Goal: Task Accomplishment & Management: Complete application form

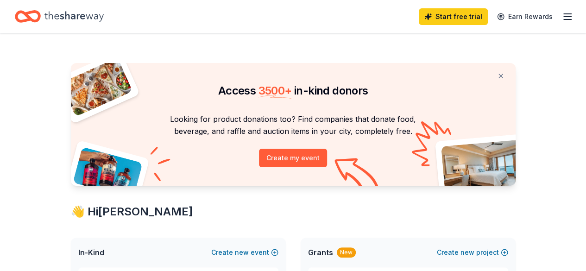
scroll to position [46, 0]
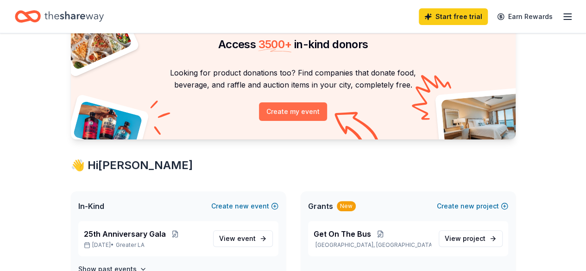
click at [284, 114] on button "Create my event" at bounding box center [293, 111] width 68 height 19
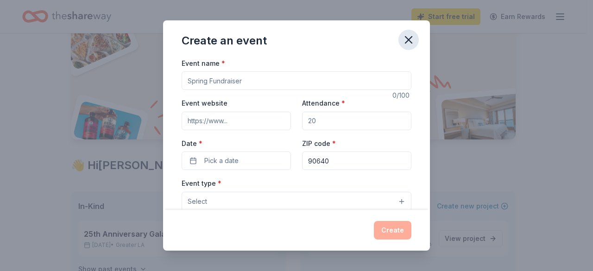
click at [406, 39] on icon "button" at bounding box center [408, 39] width 13 height 13
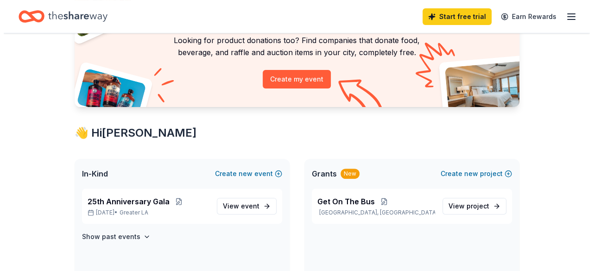
scroll to position [93, 0]
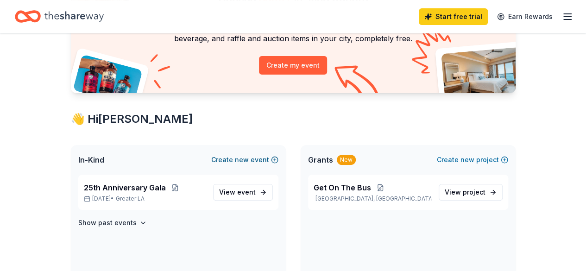
click at [275, 160] on button "Create new event" at bounding box center [244, 159] width 67 height 11
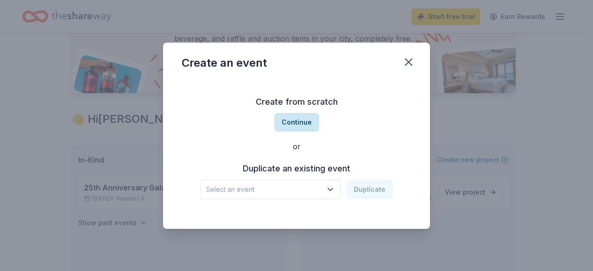
click at [288, 125] on button "Continue" at bounding box center [296, 122] width 45 height 19
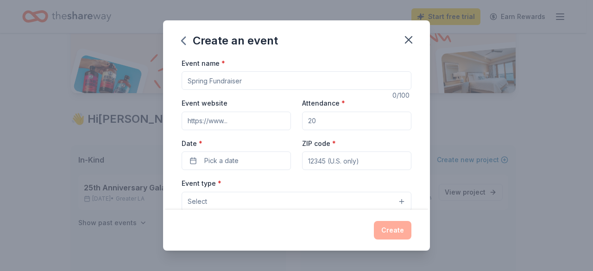
click at [245, 86] on input "Event name *" at bounding box center [297, 80] width 230 height 19
click at [259, 80] on input "Center for Restorative justice Works" at bounding box center [297, 80] width 230 height 19
click at [305, 82] on input "Center for Restorative Justice Works" at bounding box center [297, 80] width 230 height 19
type input "Center for Restorative Justice Works Christmas Event"
click at [454, 119] on div "Create an event Event name * Center for Restorative Justice Works Christmas Eve…" at bounding box center [296, 135] width 593 height 271
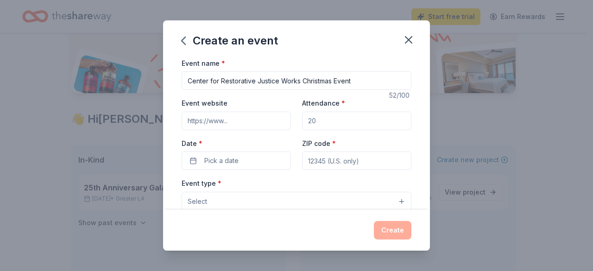
click at [219, 118] on input "Event website" at bounding box center [236, 121] width 109 height 19
paste input "https://www.crjw.org/"
type input "https://www.crjw.org/"
click at [355, 124] on input "Attendance *" at bounding box center [356, 121] width 109 height 19
type input "200"
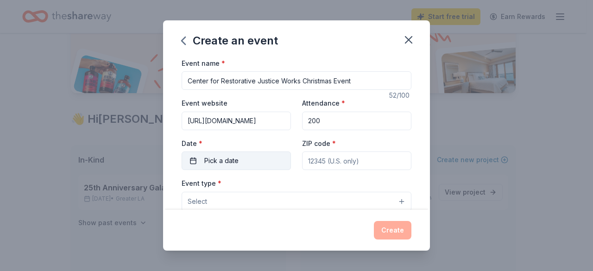
click at [266, 166] on button "Pick a date" at bounding box center [236, 160] width 109 height 19
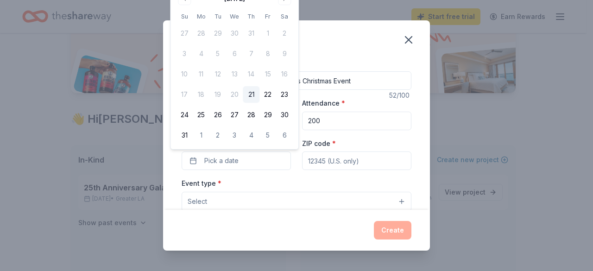
click at [346, 8] on div "Create an event Event name * Center for Restorative Justice Works Christmas Eve…" at bounding box center [296, 135] width 593 height 271
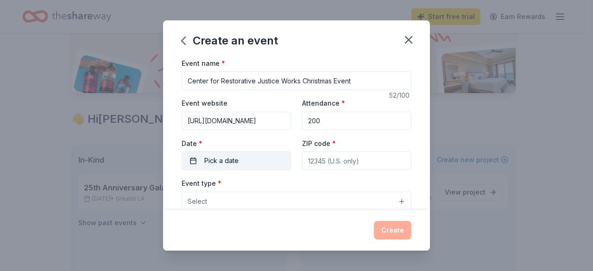
click at [195, 161] on button "Pick a date" at bounding box center [236, 160] width 109 height 19
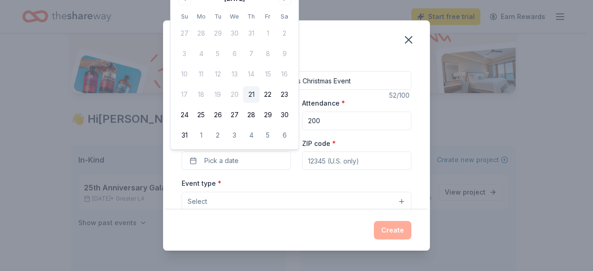
click at [365, 60] on div "Event name * Center for Restorative Justice Works Christmas Event" at bounding box center [297, 73] width 230 height 33
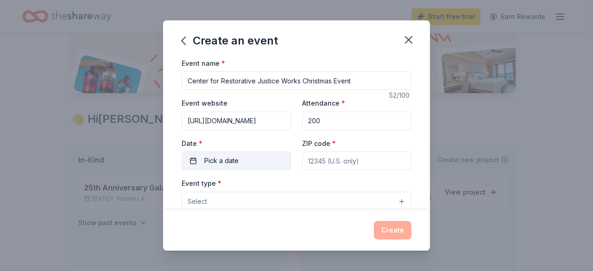
click at [256, 162] on button "Pick a date" at bounding box center [236, 160] width 109 height 19
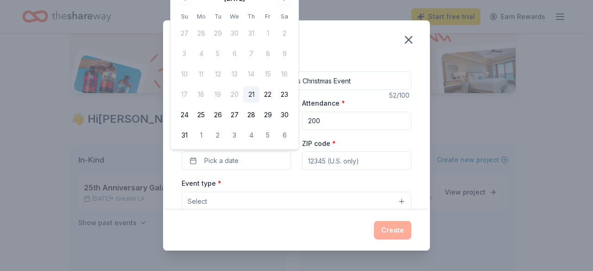
click at [325, 177] on div "Event type * Select" at bounding box center [297, 194] width 230 height 34
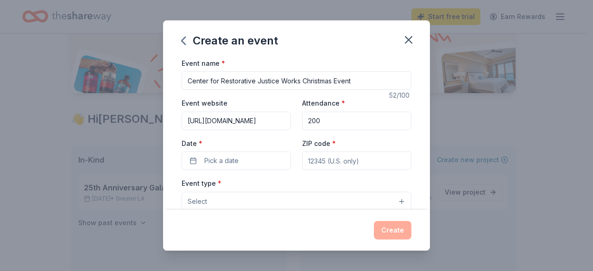
scroll to position [46, 0]
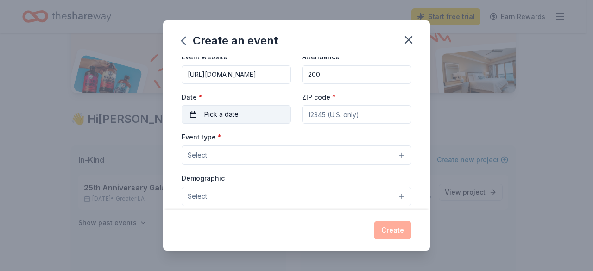
click at [260, 122] on button "Pick a date" at bounding box center [236, 114] width 109 height 19
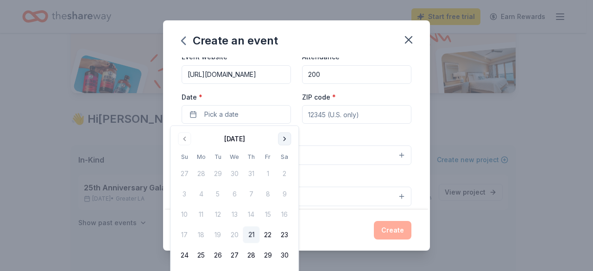
click at [281, 137] on button "Go to next month" at bounding box center [284, 138] width 13 height 13
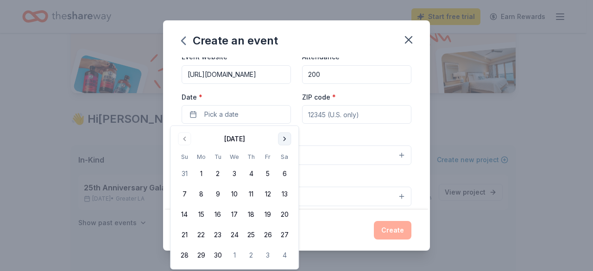
click at [281, 137] on button "Go to next month" at bounding box center [284, 138] width 13 height 13
click at [281, 192] on button "13" at bounding box center [284, 194] width 17 height 17
click at [343, 150] on button "Select" at bounding box center [297, 154] width 230 height 19
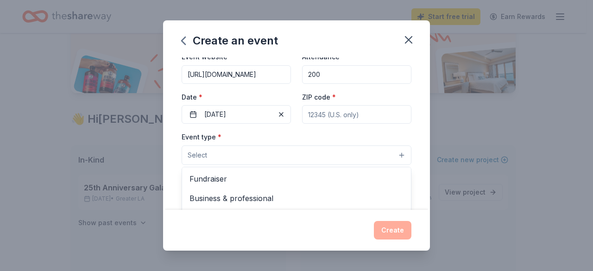
click at [321, 113] on div "Event name * Center for Restorative Justice Works Christmas Event 52 /100 Event…" at bounding box center [297, 225] width 230 height 428
click at [321, 113] on input "ZIP code *" at bounding box center [356, 114] width 109 height 19
type input "90640"
click at [271, 158] on button "Select" at bounding box center [297, 154] width 230 height 19
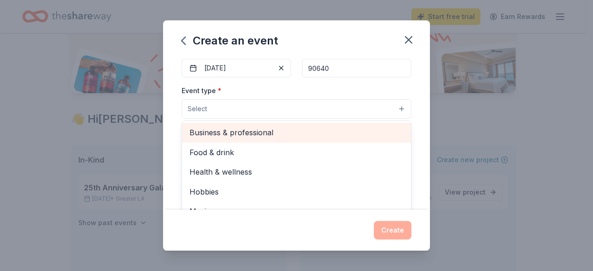
scroll to position [31, 0]
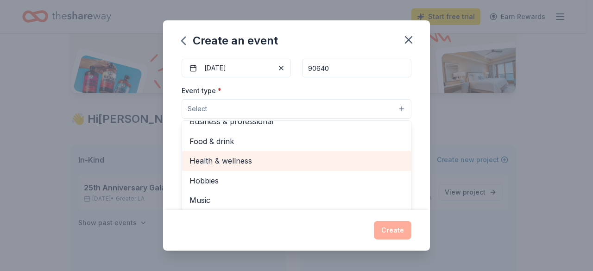
click at [325, 157] on span "Health & wellness" at bounding box center [296, 161] width 214 height 12
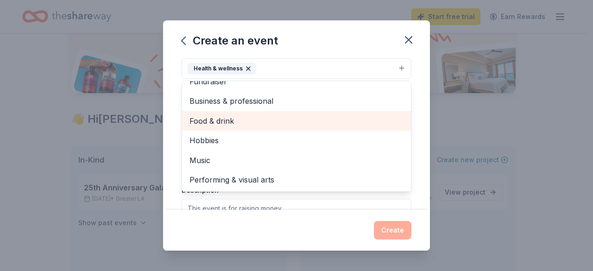
scroll to position [185, 0]
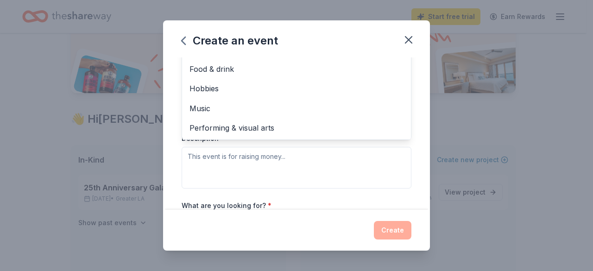
click at [458, 142] on div "Create an event Event name * Center for Restorative Justice Works Christmas Eve…" at bounding box center [296, 135] width 593 height 271
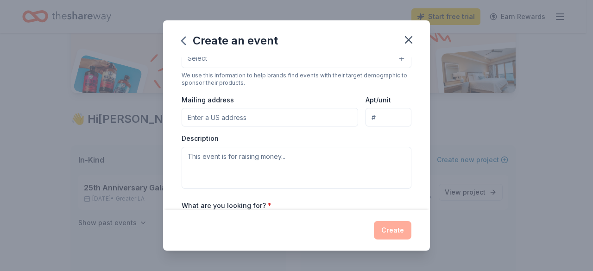
scroll to position [67, 0]
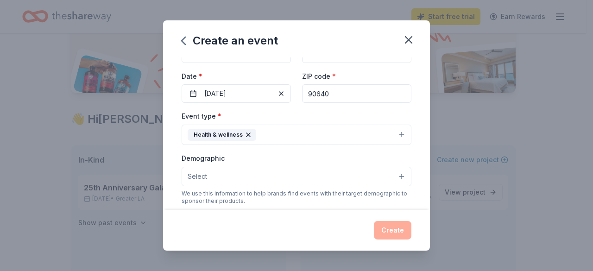
click at [393, 174] on button "Select" at bounding box center [297, 176] width 230 height 19
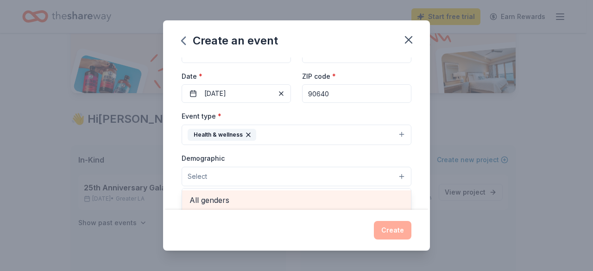
click at [313, 195] on span "All genders" at bounding box center [296, 200] width 214 height 12
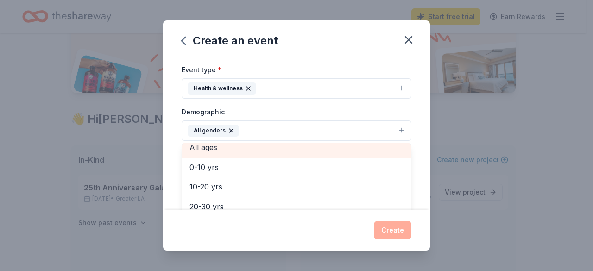
scroll to position [41, 0]
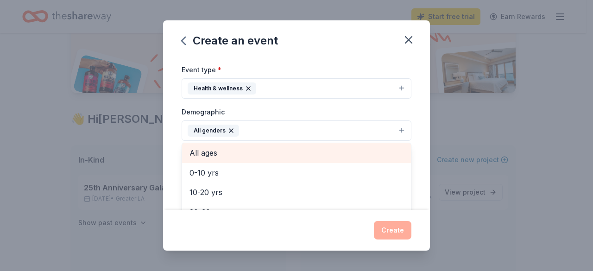
click at [289, 149] on span "All ages" at bounding box center [296, 153] width 214 height 12
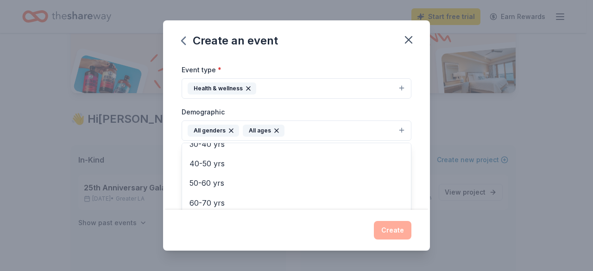
scroll to position [109, 0]
click at [447, 172] on div "Create an event Event name * Center for Restorative Justice Works Christmas Eve…" at bounding box center [296, 135] width 593 height 271
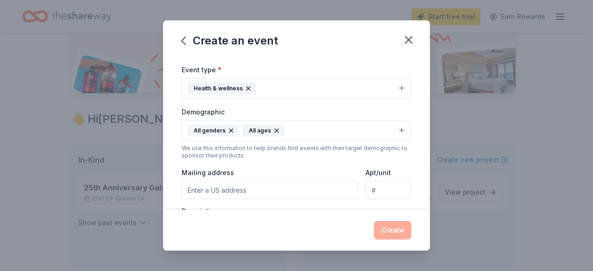
click at [271, 189] on input "Mailing address" at bounding box center [270, 190] width 176 height 19
type input "2350 West Beverly BLVD."
type input "Ste. 200"
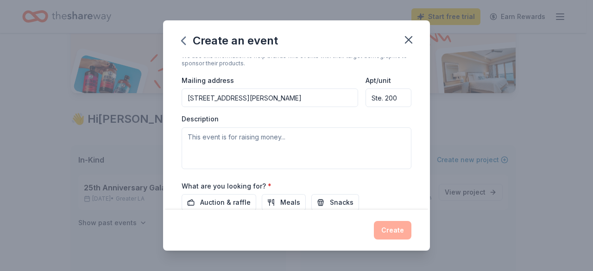
scroll to position [206, 0]
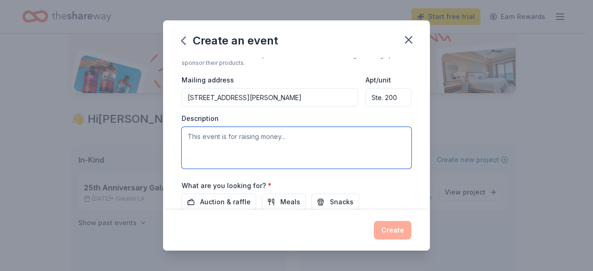
click at [263, 154] on textarea at bounding box center [297, 148] width 230 height 42
paste textarea "https://www.crjw.org/"
type textarea "h"
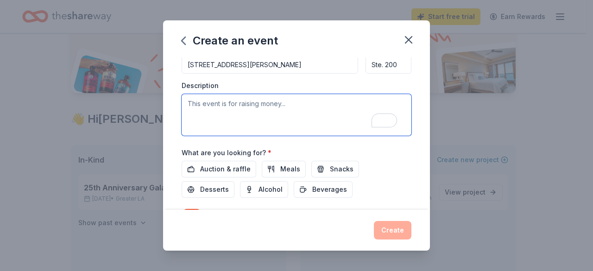
scroll to position [252, 0]
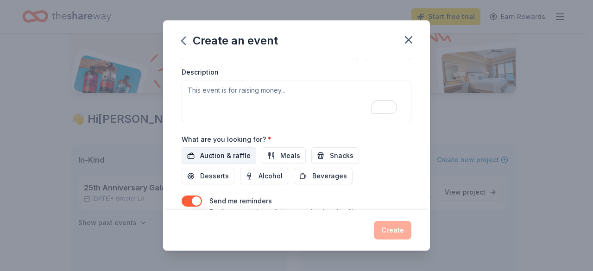
click at [242, 151] on span "Auction & raffle" at bounding box center [225, 155] width 50 height 11
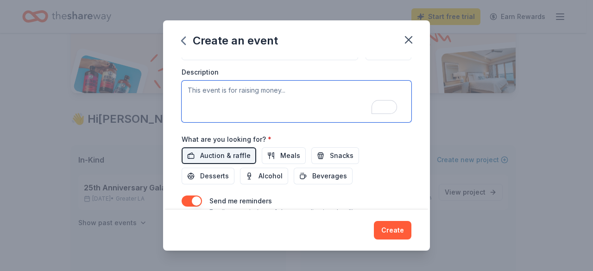
click at [242, 101] on textarea "To enrich screen reader interactions, please activate Accessibility in Grammarl…" at bounding box center [297, 102] width 230 height 42
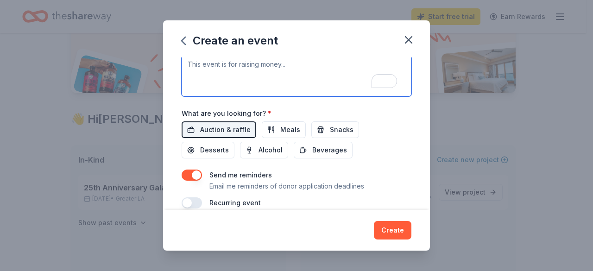
scroll to position [289, 0]
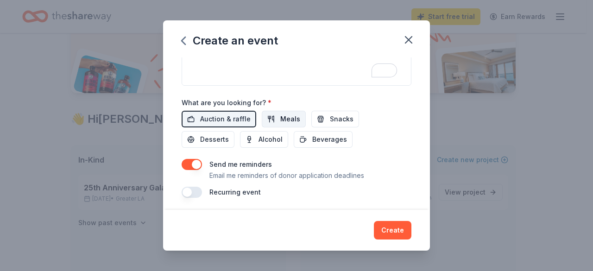
click at [282, 120] on span "Meals" at bounding box center [290, 118] width 20 height 11
click at [320, 116] on button "Snacks" at bounding box center [335, 119] width 48 height 17
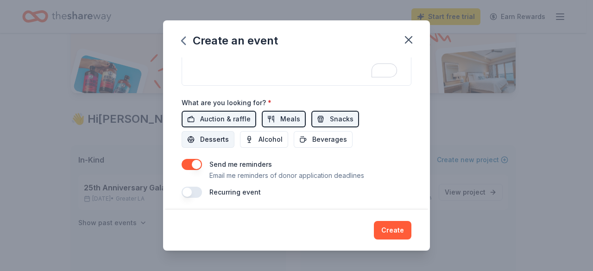
drag, startPoint x: 209, startPoint y: 138, endPoint x: 222, endPoint y: 136, distance: 13.1
click at [212, 137] on span "Desserts" at bounding box center [214, 139] width 29 height 11
click at [258, 138] on span "Alcohol" at bounding box center [270, 139] width 24 height 11
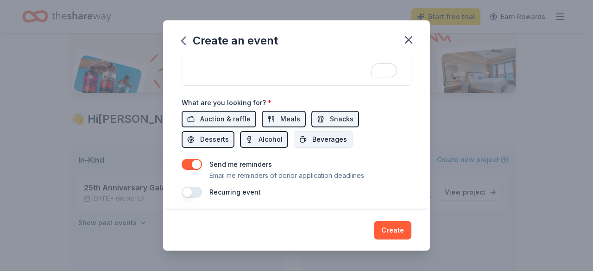
click at [309, 139] on button "Beverages" at bounding box center [323, 139] width 59 height 17
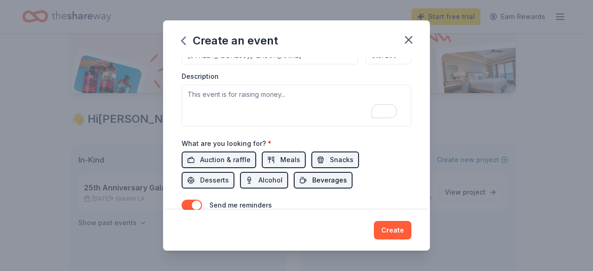
scroll to position [196, 0]
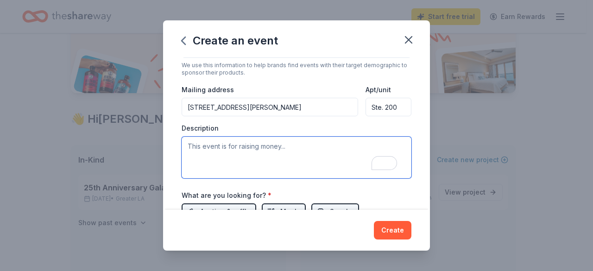
click at [229, 144] on textarea "To enrich screen reader interactions, please activate Accessibility in Grammarl…" at bounding box center [297, 158] width 230 height 42
paste textarea "Get On The Bus (GOTB), a program of the Center For Restorative Justice Works, i…"
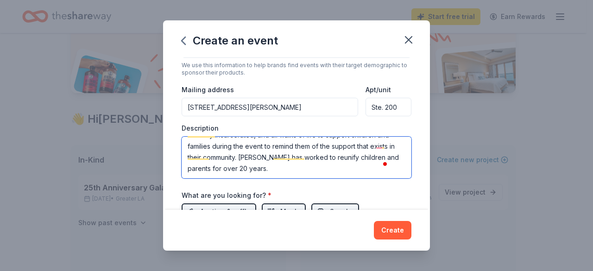
scroll to position [74, 0]
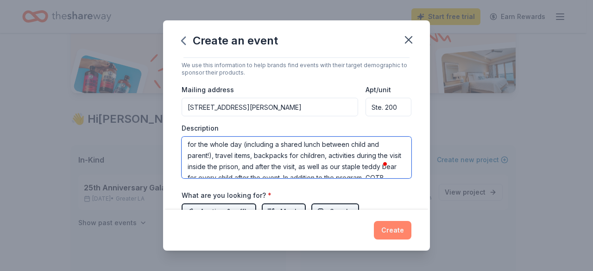
type textarea "Get On The Bus (GOTB), a program of the Center For Restorative Justice Works, i…"
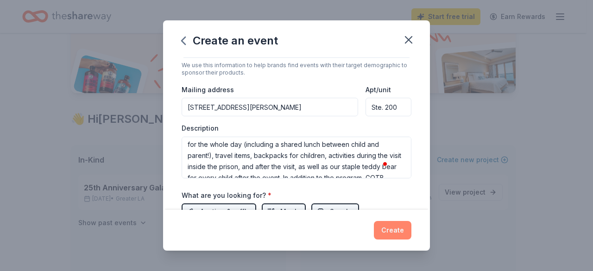
click at [386, 230] on button "Create" at bounding box center [393, 230] width 38 height 19
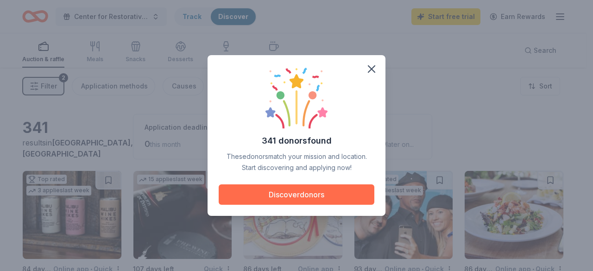
click at [289, 188] on button "Discover donors" at bounding box center [297, 194] width 156 height 20
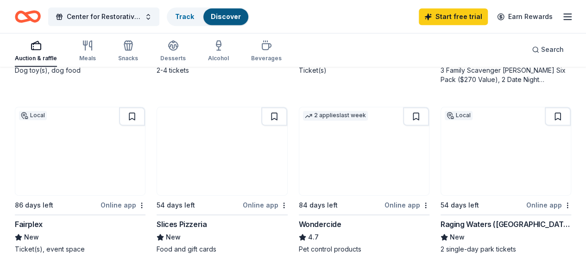
scroll to position [602, 0]
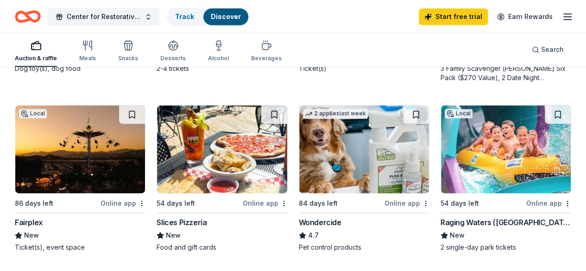
click at [441, 168] on img at bounding box center [506, 149] width 130 height 88
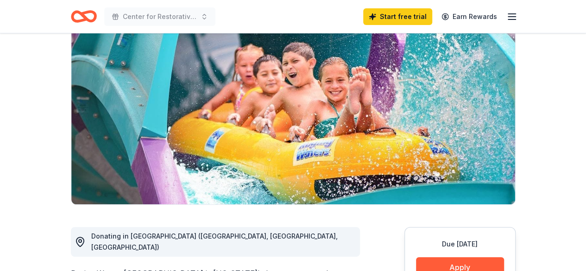
scroll to position [139, 0]
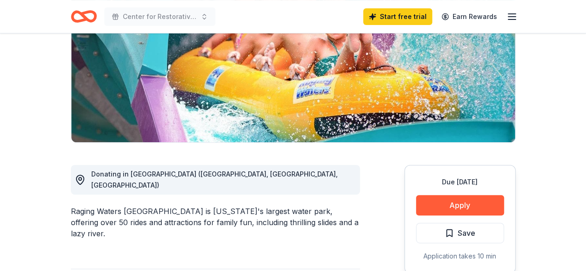
click at [218, 124] on img at bounding box center [293, 53] width 444 height 177
click at [427, 203] on button "Apply" at bounding box center [460, 205] width 88 height 20
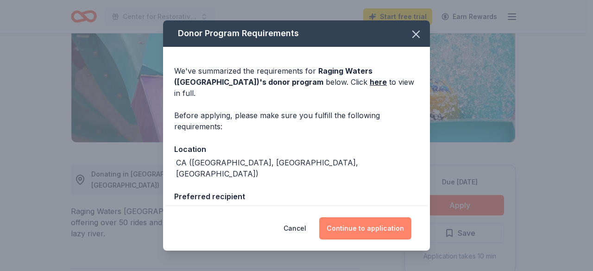
click at [373, 229] on button "Continue to application" at bounding box center [365, 228] width 92 height 22
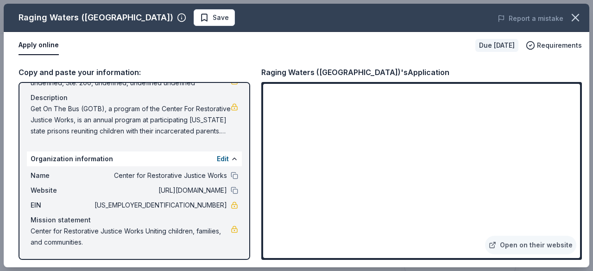
scroll to position [0, 0]
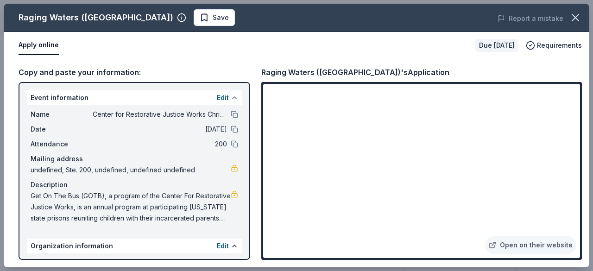
click at [231, 98] on button at bounding box center [234, 97] width 7 height 7
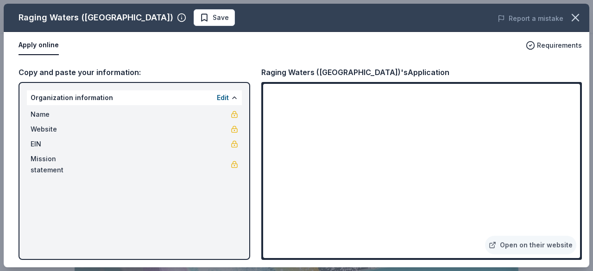
drag, startPoint x: 233, startPoint y: 97, endPoint x: 235, endPoint y: 104, distance: 7.6
click at [233, 97] on div "Raging Waters (Los Angeles) Save Report a mistake Apply online Requirements Cop…" at bounding box center [296, 136] width 585 height 264
click at [234, 97] on div "Raging Waters (Los Angeles) Save Report a mistake Apply online Requirements Cop…" at bounding box center [296, 136] width 585 height 264
click at [224, 97] on div "Raging Waters (Los Angeles) Save Report a mistake Apply online Requirements Cop…" at bounding box center [296, 136] width 585 height 264
click at [311, 147] on div "Raging Waters (Los Angeles) Save Report a mistake Apply online Requirements Cop…" at bounding box center [296, 136] width 585 height 264
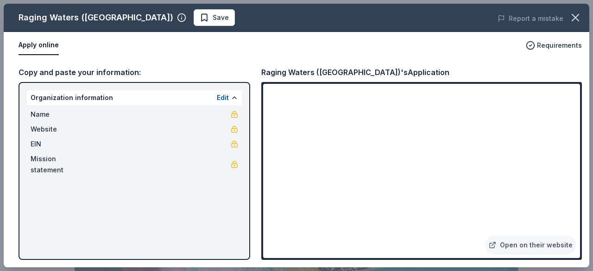
click at [521, 249] on div "Raging Waters (Los Angeles) Save Report a mistake Apply online Requirements Cop…" at bounding box center [296, 136] width 585 height 264
click at [509, 244] on div "Raging Waters (Los Angeles) Save Report a mistake Apply online Requirements Cop…" at bounding box center [296, 136] width 585 height 264
click at [492, 242] on div "Raging Waters (Los Angeles) Save Report a mistake Apply online Requirements Cop…" at bounding box center [296, 136] width 585 height 264
click at [496, 243] on div "Raging Waters (Los Angeles) Save Report a mistake Apply online Requirements Cop…" at bounding box center [296, 136] width 585 height 264
drag, startPoint x: 576, startPoint y: 100, endPoint x: 580, endPoint y: 149, distance: 49.3
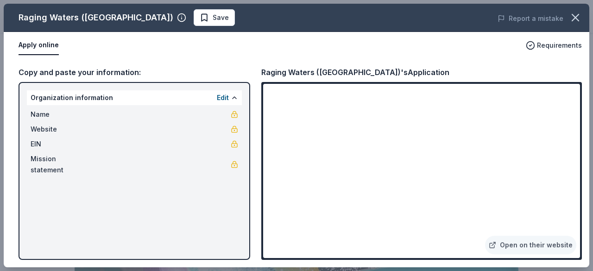
click at [581, 153] on div "Raging Waters (Los Angeles) Save Report a mistake Apply online Requirements Cop…" at bounding box center [296, 136] width 585 height 264
click at [575, 253] on div "Raging Waters (Los Angeles) Save Report a mistake Apply online Requirements Cop…" at bounding box center [296, 136] width 585 height 264
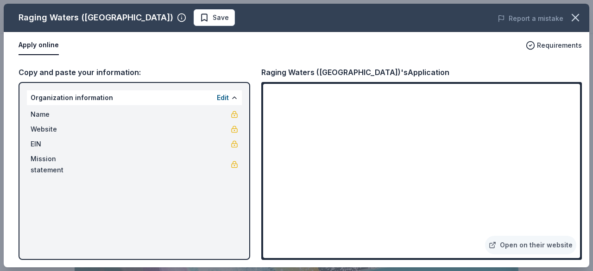
click at [527, 243] on div "Raging Waters (Los Angeles) Save Report a mistake Apply online Requirements Cop…" at bounding box center [296, 136] width 585 height 264
click at [178, 21] on div "Raging Waters (Los Angeles) Save Report a mistake Apply online Requirements Cop…" at bounding box center [296, 136] width 585 height 264
drag, startPoint x: 575, startPoint y: 96, endPoint x: 575, endPoint y: 153, distance: 57.0
click at [584, 150] on div "Raging Waters (Los Angeles) Save Report a mistake Apply online Requirements Cop…" at bounding box center [296, 136] width 585 height 264
click at [37, 46] on div "Raging Waters (Los Angeles) Save Report a mistake Apply online Requirements Cop…" at bounding box center [296, 136] width 585 height 264
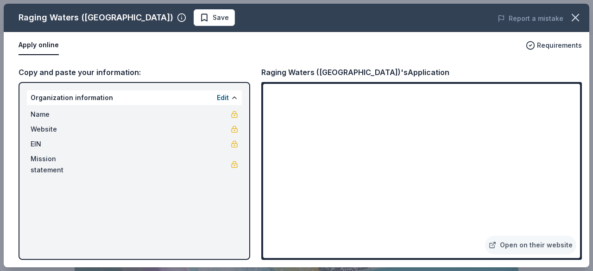
click at [325, 157] on div "Raging Waters (Los Angeles) Save Report a mistake Apply online Requirements Cop…" at bounding box center [296, 136] width 585 height 264
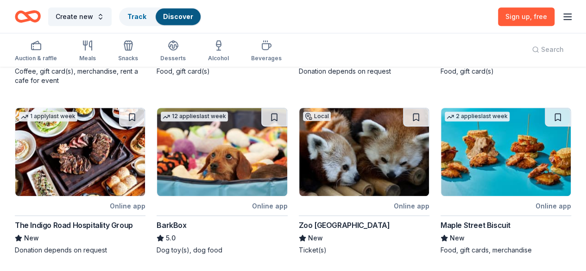
scroll to position [185, 0]
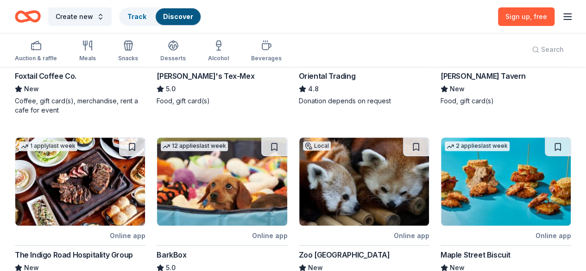
click at [247, 126] on div "1 apply last week Local Online app Foxtail Coffee Co. New Coffee, gift card(s),…" at bounding box center [293, 210] width 556 height 505
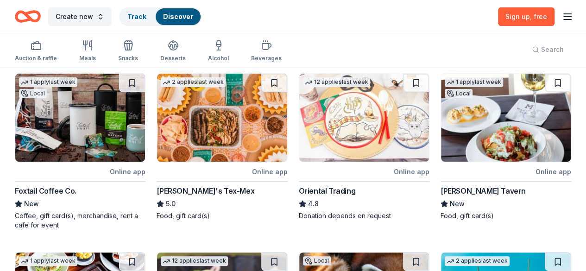
scroll to position [93, 0]
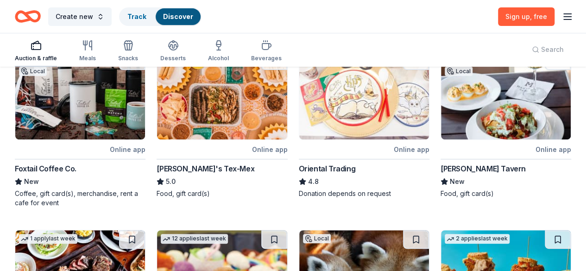
click at [40, 49] on icon "button" at bounding box center [36, 45] width 11 height 11
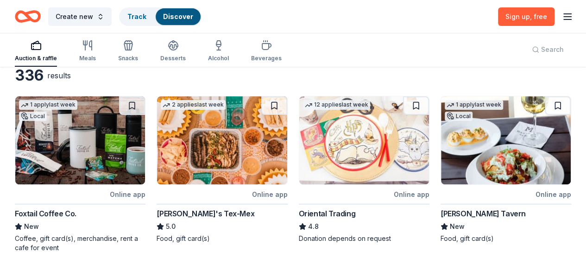
scroll to position [46, 0]
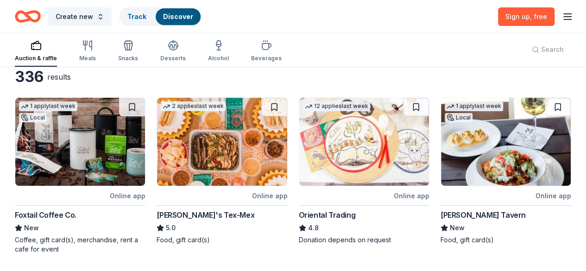
click at [77, 161] on img at bounding box center [80, 142] width 130 height 88
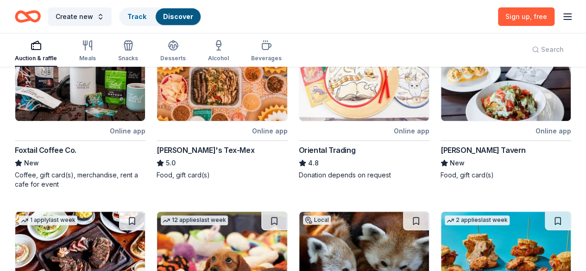
scroll to position [93, 0]
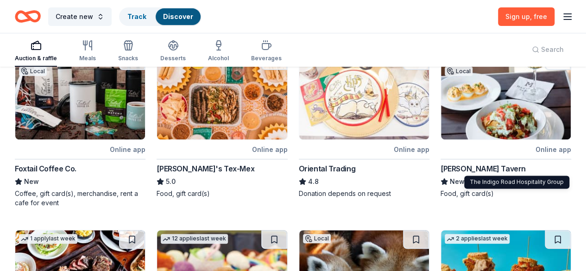
drag, startPoint x: 464, startPoint y: 167, endPoint x: 548, endPoint y: 171, distance: 84.4
drag, startPoint x: 489, startPoint y: 183, endPoint x: 532, endPoint y: 186, distance: 42.7
click at [532, 186] on div "The Indigo Road Hospitality Group The Indigo Road Hospitality Group" at bounding box center [516, 182] width 105 height 13
click at [440, 167] on div "[PERSON_NAME] Tavern" at bounding box center [482, 168] width 85 height 11
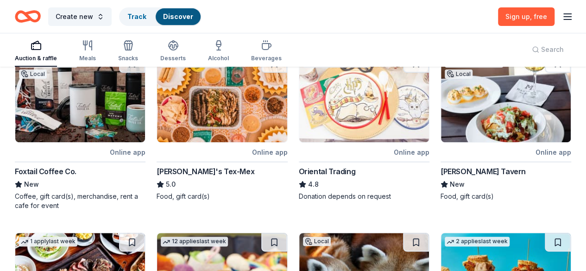
scroll to position [0, 0]
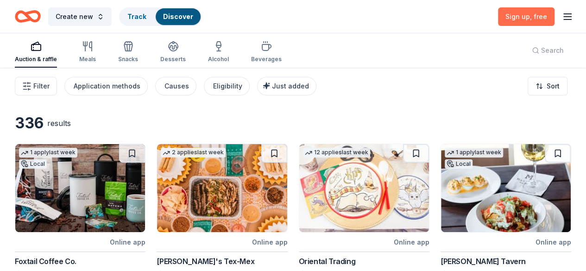
click at [531, 19] on span ", free" at bounding box center [538, 17] width 17 height 8
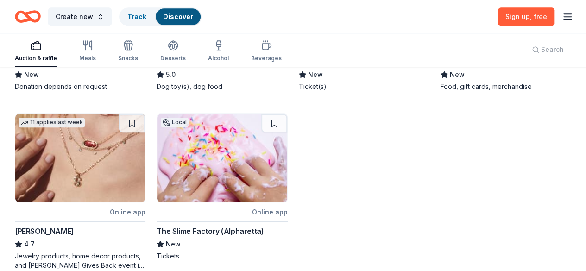
scroll to position [374, 0]
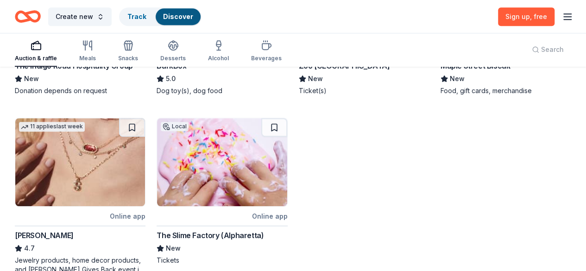
click at [41, 15] on icon "Home" at bounding box center [28, 17] width 26 height 22
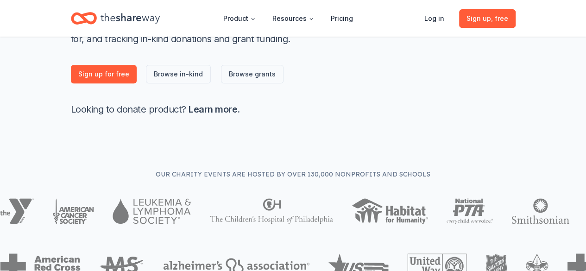
scroll to position [185, 0]
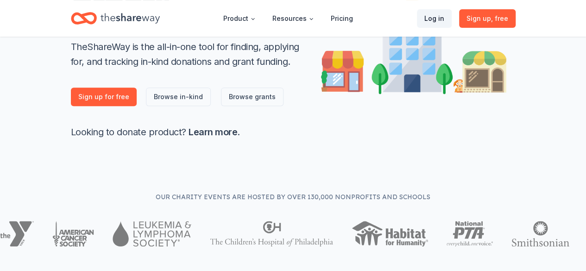
click at [443, 21] on link "Log in" at bounding box center [434, 18] width 35 height 19
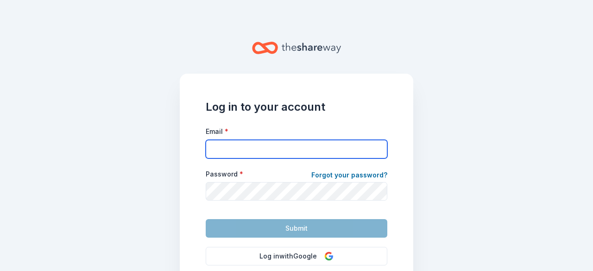
type input "[EMAIL_ADDRESS][DOMAIN_NAME]"
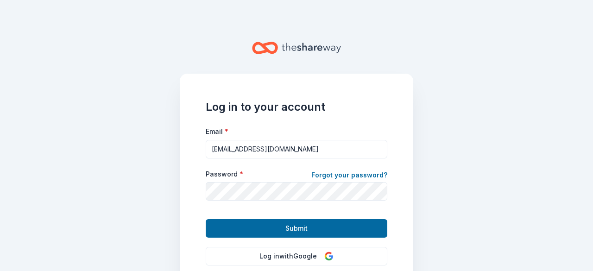
click at [269, 230] on button "Submit" at bounding box center [297, 228] width 182 height 19
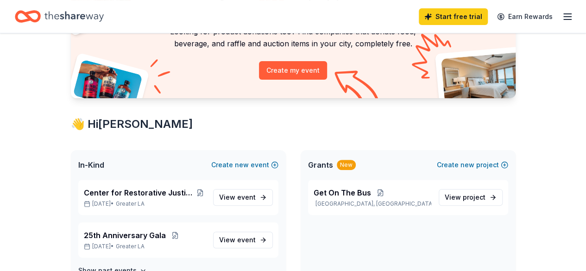
scroll to position [93, 0]
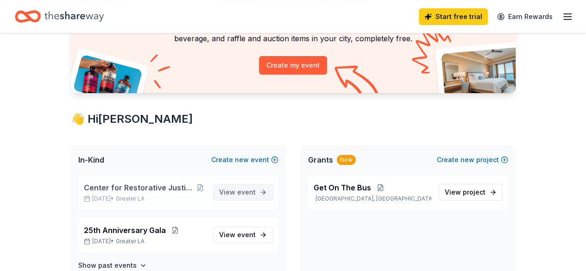
click at [232, 192] on span "View event" at bounding box center [237, 192] width 37 height 11
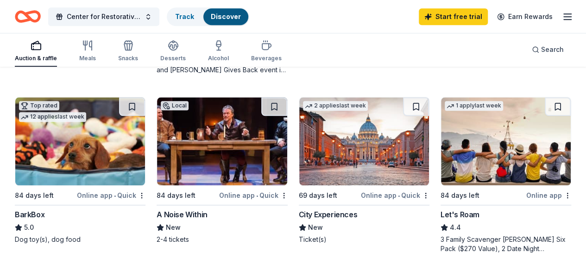
scroll to position [417, 0]
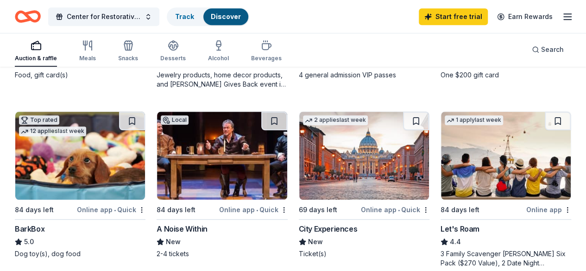
click at [562, 18] on icon "button" at bounding box center [567, 16] width 11 height 11
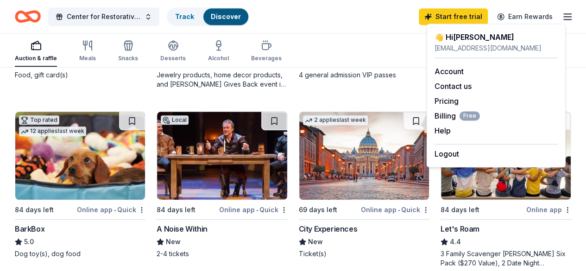
click at [36, 17] on icon "Home" at bounding box center [32, 16] width 14 height 9
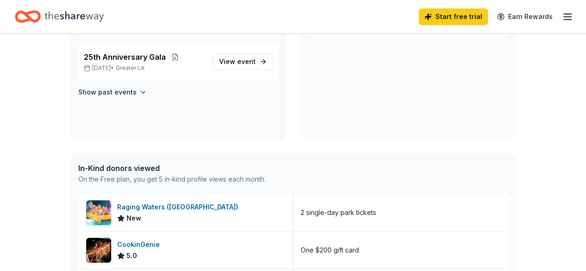
scroll to position [278, 0]
